Goal: Entertainment & Leisure: Consume media (video, audio)

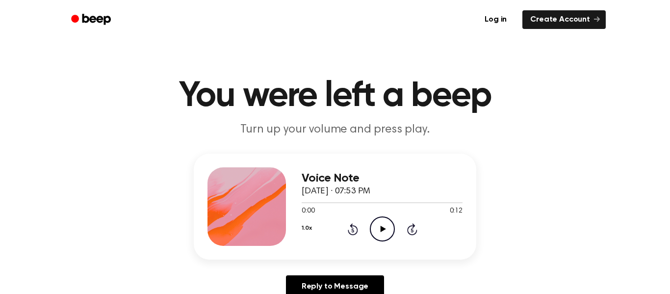
click at [382, 220] on icon "Play Audio" at bounding box center [382, 228] width 25 height 25
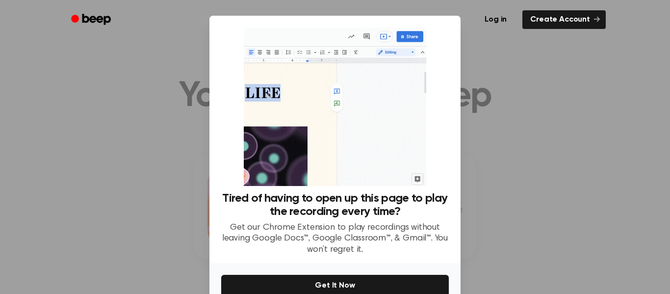
click at [500, 247] on div at bounding box center [335, 147] width 670 height 294
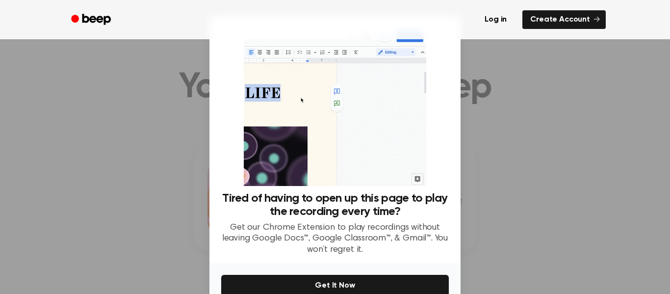
scroll to position [5, 0]
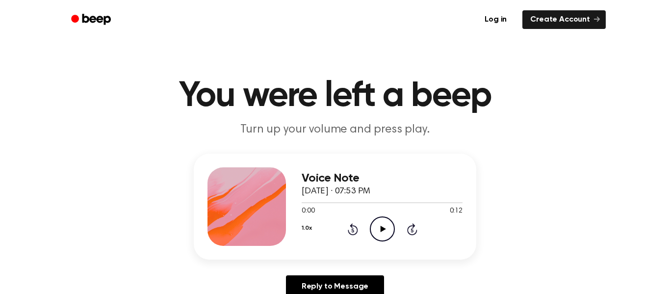
click at [384, 232] on icon "Play Audio" at bounding box center [382, 228] width 25 height 25
click at [383, 243] on div "Voice Note October 9, 2025 · 07:55 PM 0:00 0:12 Your browser does not support t…" at bounding box center [382, 206] width 161 height 79
click at [380, 238] on icon "Play Audio" at bounding box center [382, 228] width 25 height 25
click at [379, 202] on div at bounding box center [382, 202] width 161 height 1
click at [303, 202] on div at bounding box center [340, 202] width 77 height 1
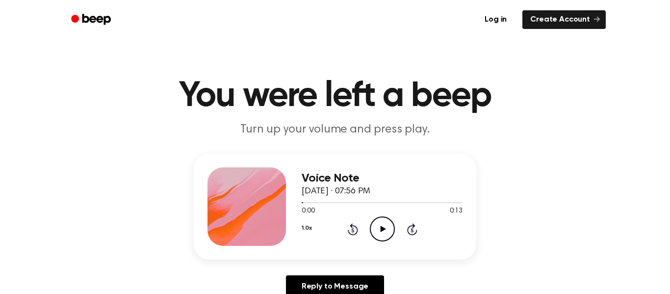
click at [385, 230] on icon "Play Audio" at bounding box center [382, 228] width 25 height 25
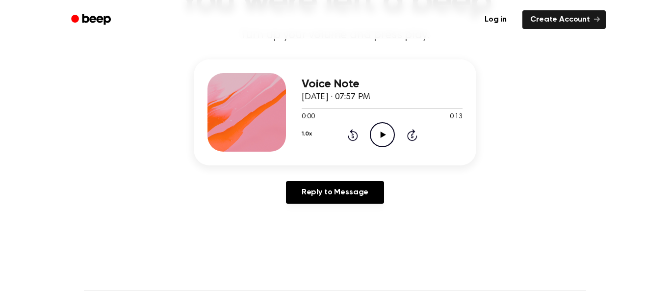
scroll to position [82, 0]
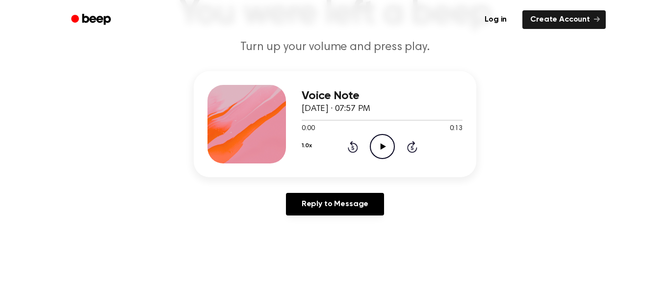
click at [389, 147] on icon "Play Audio" at bounding box center [382, 146] width 25 height 25
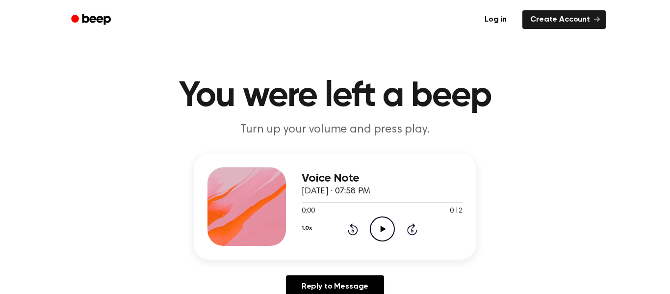
click at [388, 233] on icon "Play Audio" at bounding box center [382, 228] width 25 height 25
click at [387, 227] on icon "Play Audio" at bounding box center [382, 228] width 25 height 25
click at [388, 228] on icon "Play Audio" at bounding box center [382, 228] width 25 height 25
click at [381, 232] on icon at bounding box center [382, 229] width 5 height 6
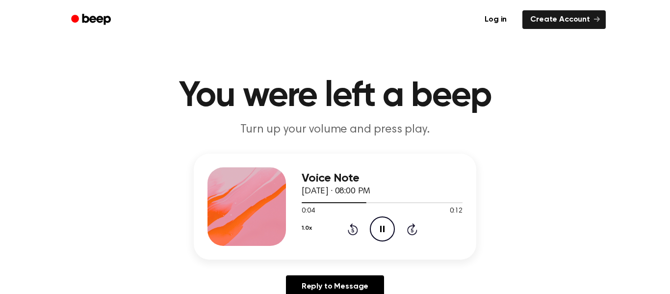
click at [353, 228] on icon "Rewind 5 seconds" at bounding box center [352, 229] width 11 height 13
click at [351, 228] on icon "Rewind 5 seconds" at bounding box center [352, 229] width 11 height 13
click at [411, 229] on icon at bounding box center [412, 230] width 2 height 4
click at [354, 228] on icon "Rewind 5 seconds" at bounding box center [352, 229] width 11 height 13
click at [355, 231] on icon "Rewind 5 seconds" at bounding box center [352, 229] width 11 height 13
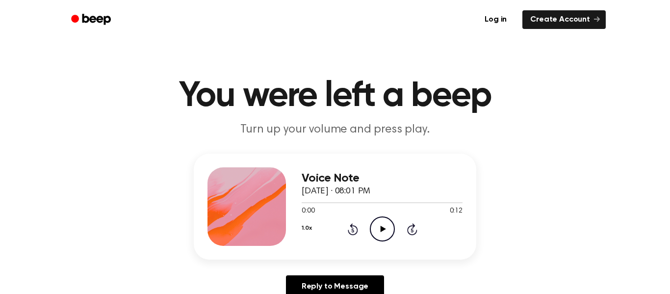
click at [386, 235] on icon "Play Audio" at bounding box center [382, 228] width 25 height 25
click at [372, 229] on icon "Play Audio" at bounding box center [382, 228] width 25 height 25
click at [393, 238] on icon "Play Audio" at bounding box center [382, 228] width 25 height 25
click at [374, 236] on icon "Play Audio" at bounding box center [382, 228] width 25 height 25
click at [392, 234] on icon "Play Audio" at bounding box center [382, 228] width 25 height 25
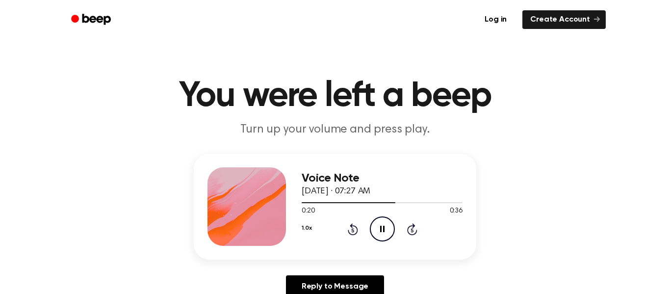
click at [411, 103] on h1 "You were left a beep" at bounding box center [335, 96] width 502 height 35
click at [412, 99] on h1 "You were left a beep" at bounding box center [335, 96] width 502 height 35
click at [414, 101] on h1 "You were left a beep" at bounding box center [335, 96] width 502 height 35
click at [379, 230] on icon "Play Audio" at bounding box center [382, 228] width 25 height 25
click at [379, 230] on icon "Pause Audio" at bounding box center [382, 228] width 25 height 25
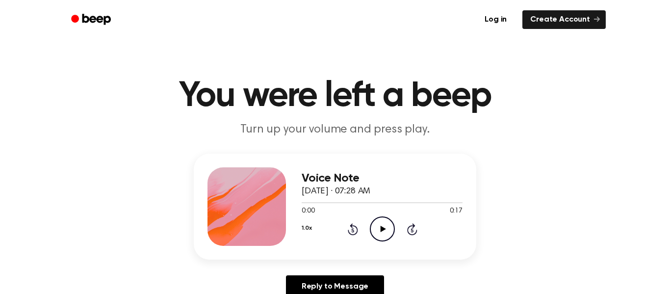
click at [383, 234] on icon "Play Audio" at bounding box center [382, 228] width 25 height 25
click at [347, 223] on icon "Rewind 5 seconds" at bounding box center [352, 229] width 11 height 13
click at [350, 223] on icon "Rewind 5 seconds" at bounding box center [352, 229] width 11 height 13
click at [412, 230] on icon "Skip 5 seconds" at bounding box center [412, 229] width 11 height 13
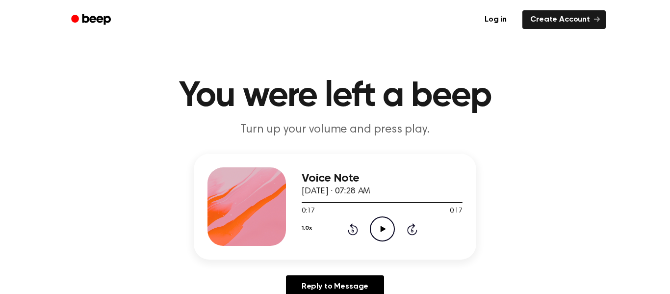
click at [348, 233] on icon at bounding box center [353, 229] width 10 height 12
click at [350, 230] on icon "Rewind 5 seconds" at bounding box center [352, 229] width 11 height 13
click at [345, 227] on div "1.0x Rewind 5 seconds Play Audio Skip 5 seconds" at bounding box center [382, 228] width 161 height 25
click at [349, 228] on icon "Rewind 5 seconds" at bounding box center [352, 229] width 11 height 13
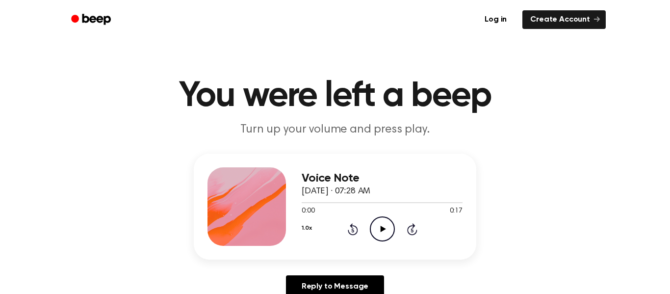
click at [370, 226] on icon "Play Audio" at bounding box center [382, 228] width 25 height 25
click at [373, 219] on icon "Play Audio" at bounding box center [382, 228] width 25 height 25
click at [390, 232] on icon "Play Audio" at bounding box center [382, 228] width 25 height 25
click at [380, 224] on icon "Pause Audio" at bounding box center [382, 228] width 25 height 25
click at [381, 226] on icon "Play Audio" at bounding box center [382, 228] width 25 height 25
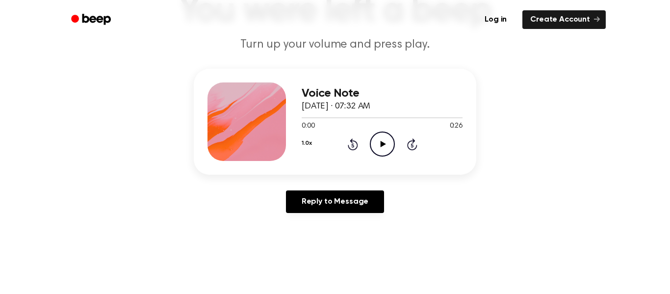
scroll to position [89, 0]
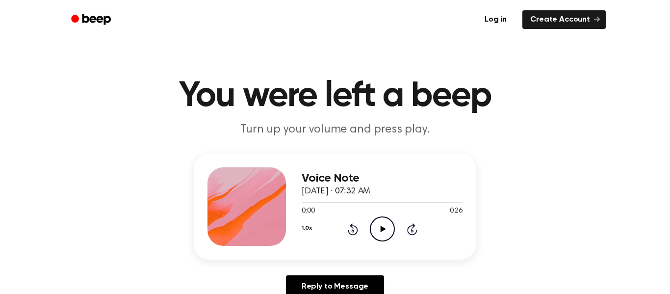
click at [376, 239] on circle at bounding box center [382, 229] width 24 height 24
click at [374, 178] on h3 "Voice Note" at bounding box center [382, 178] width 161 height 13
click at [382, 229] on icon at bounding box center [382, 229] width 5 height 6
click at [399, 232] on div "1.0x Rewind 5 seconds Play Audio Skip 5 seconds" at bounding box center [382, 228] width 161 height 25
click at [394, 230] on circle at bounding box center [382, 229] width 24 height 24
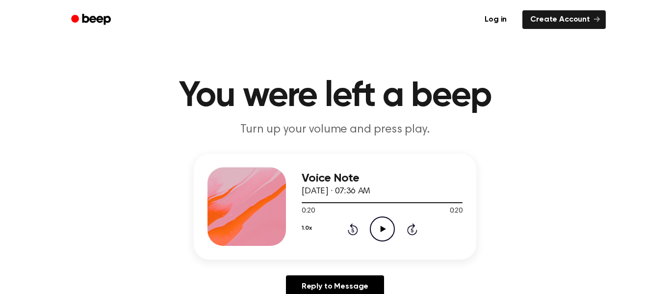
click at [302, 208] on span "0:20" at bounding box center [308, 211] width 13 height 10
click at [299, 203] on div "Voice Note October 14, 2025 · 07:36 AM 0:20 0:20 Your browser does not support …" at bounding box center [335, 207] width 283 height 106
click at [302, 201] on div at bounding box center [382, 202] width 161 height 8
click at [370, 189] on span "October 14, 2025 · 07:36 AM" at bounding box center [336, 191] width 69 height 9
click at [341, 215] on div "0:00 0:20" at bounding box center [382, 211] width 161 height 10
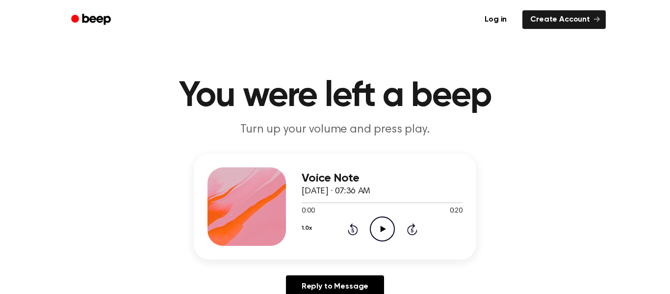
click at [378, 229] on icon "Play Audio" at bounding box center [382, 228] width 25 height 25
click at [387, 223] on icon "Play Audio" at bounding box center [382, 228] width 25 height 25
click at [382, 219] on icon "Play Audio" at bounding box center [382, 228] width 25 height 25
click at [378, 227] on icon "Play Audio" at bounding box center [382, 228] width 25 height 25
